Goal: Entertainment & Leisure: Consume media (video, audio)

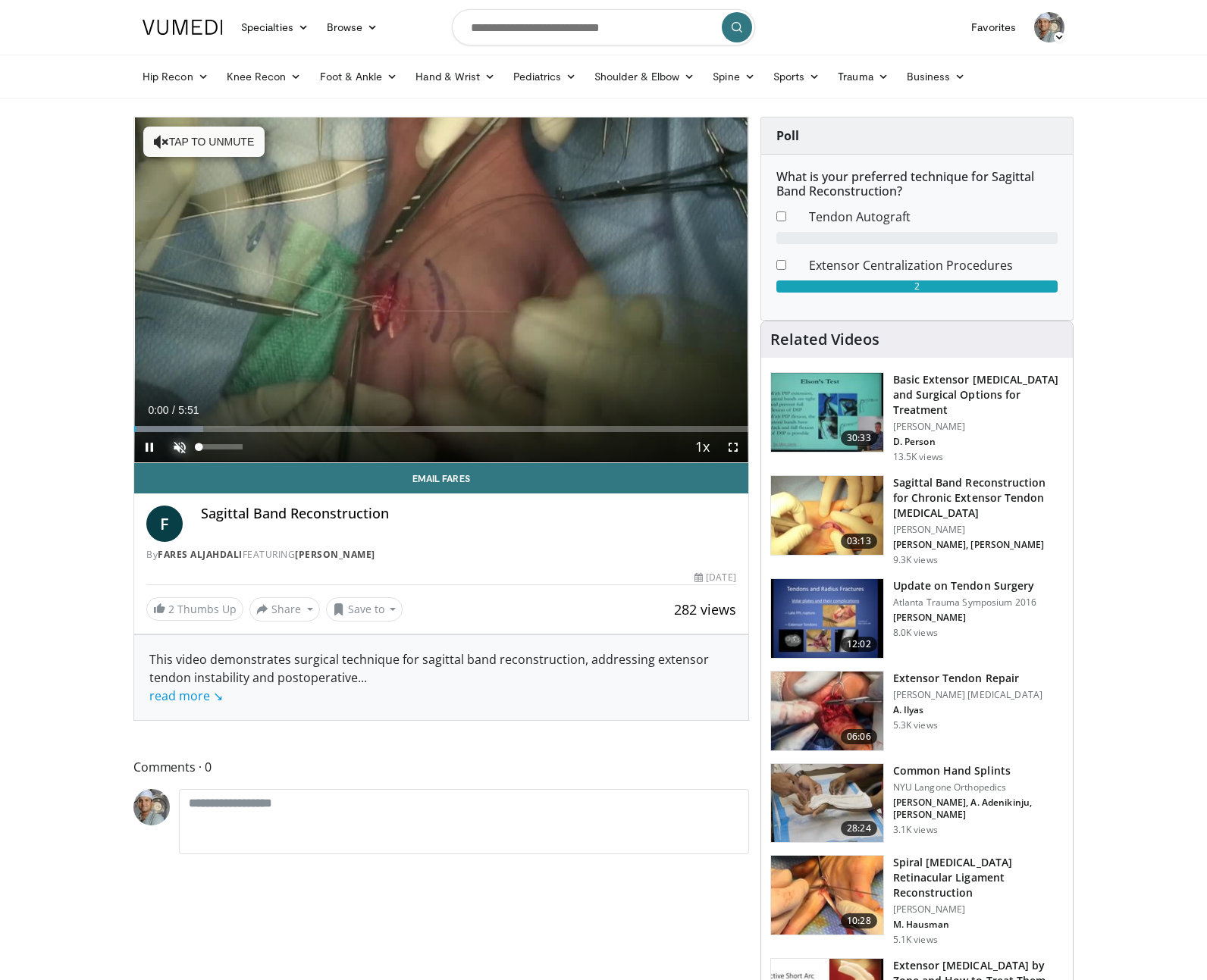
click at [182, 439] on span "Video Player" at bounding box center [179, 447] width 30 height 30
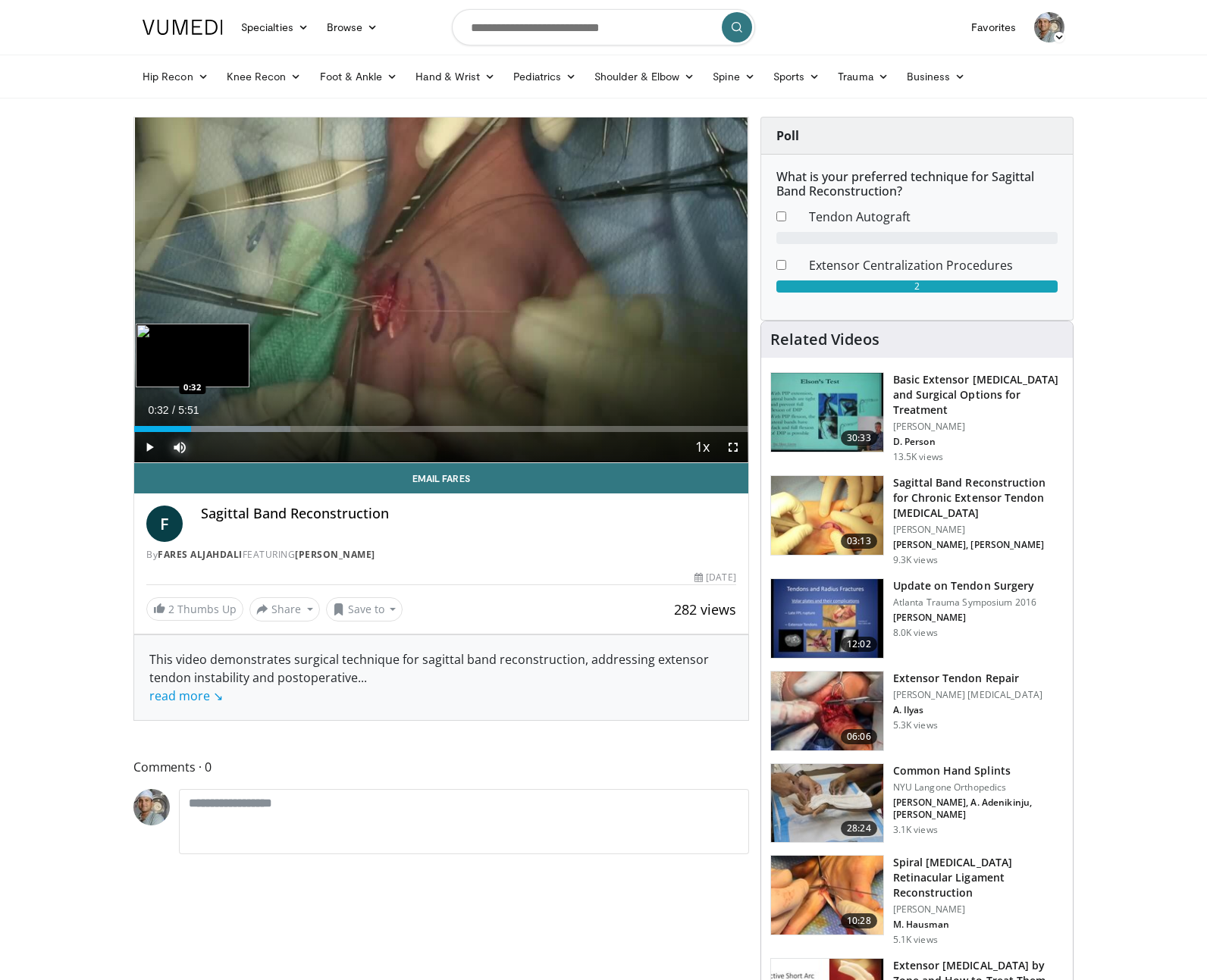
click at [191, 426] on div "Progress Bar" at bounding box center [212, 429] width 156 height 6
click at [209, 426] on div "Loaded : 25.39% 0:42 0:42" at bounding box center [441, 429] width 614 height 6
click at [239, 426] on div "Loaded : 25.39% 1:00 0:59" at bounding box center [441, 429] width 614 height 6
click at [276, 426] on div "Progress Bar" at bounding box center [276, 429] width 2 height 6
